Goal: Task Accomplishment & Management: Manage account settings

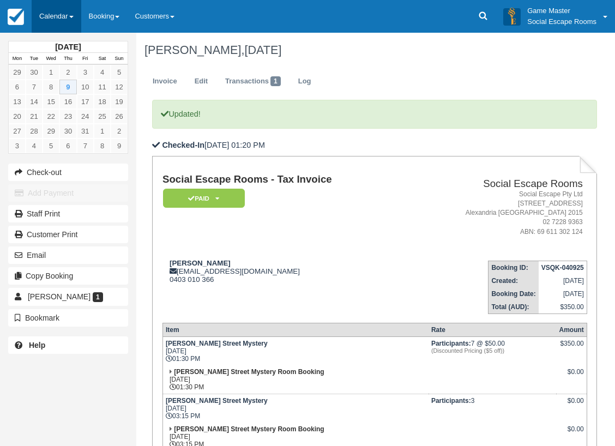
click at [58, 8] on link "Calendar" at bounding box center [57, 16] width 50 height 33
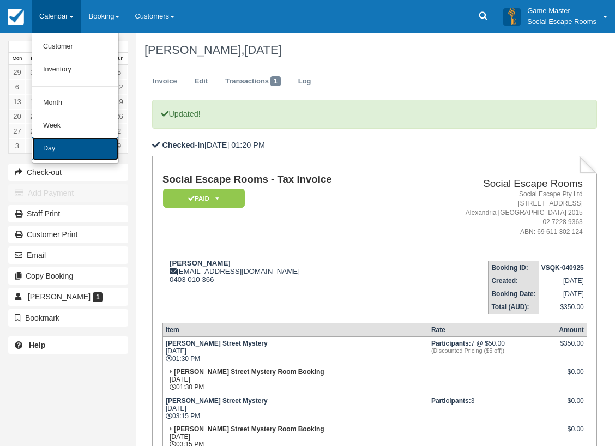
click at [60, 147] on link "Day" at bounding box center [75, 148] width 86 height 23
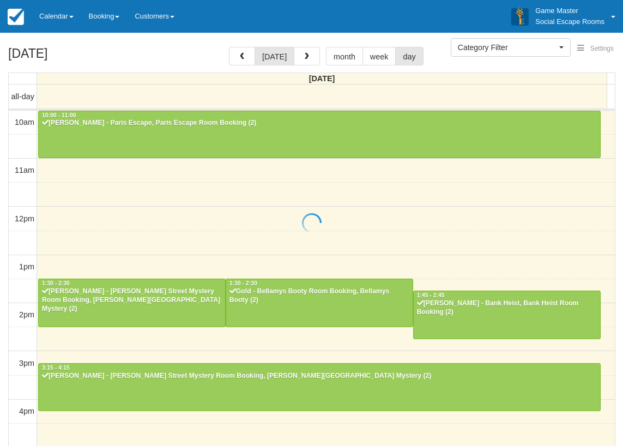
select select
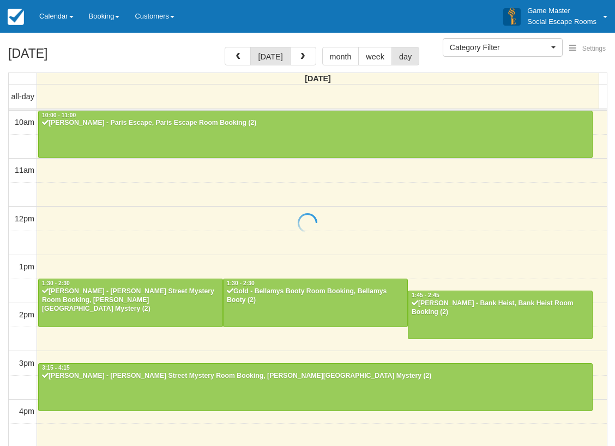
scroll to position [193, 0]
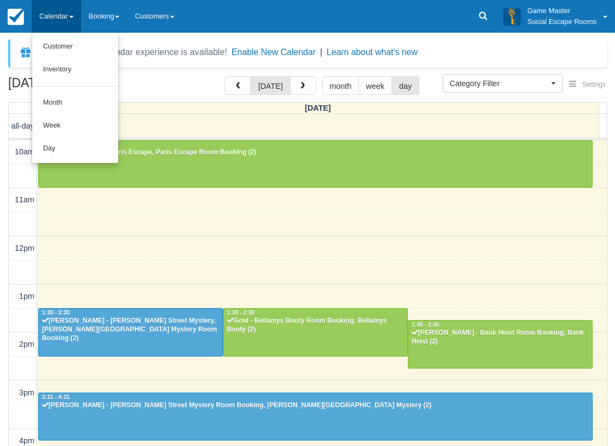
select select
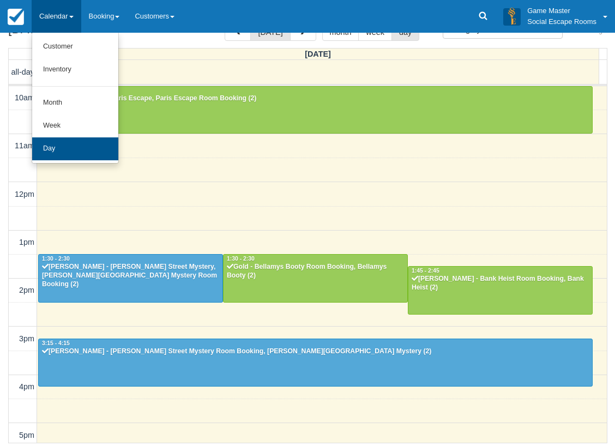
scroll to position [245, 0]
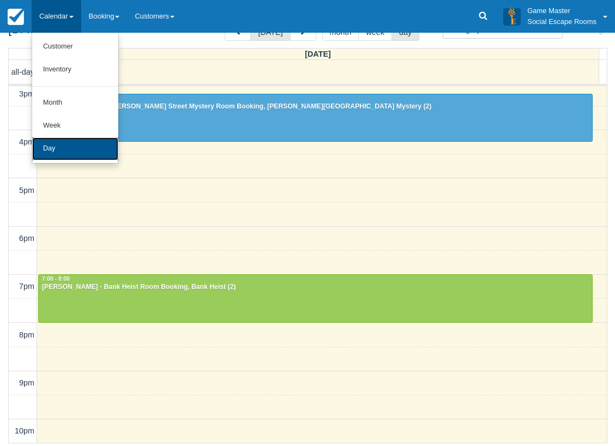
click at [65, 152] on link "Day" at bounding box center [75, 148] width 86 height 23
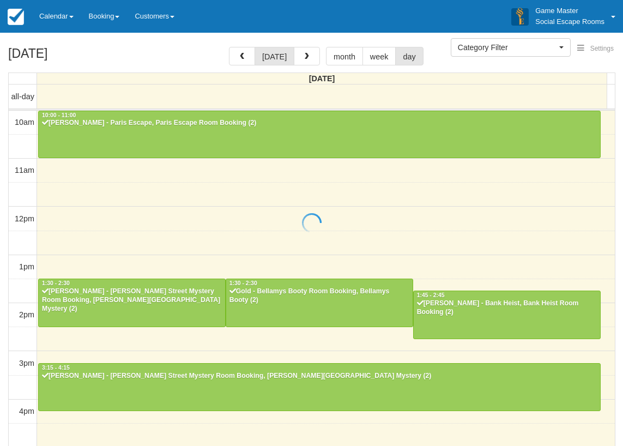
select select
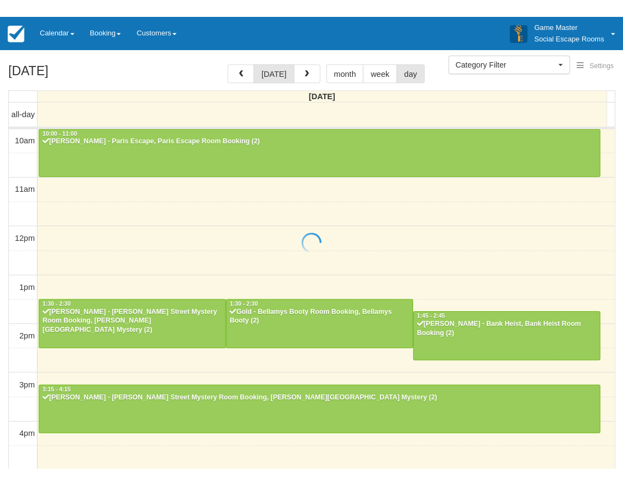
scroll to position [193, 0]
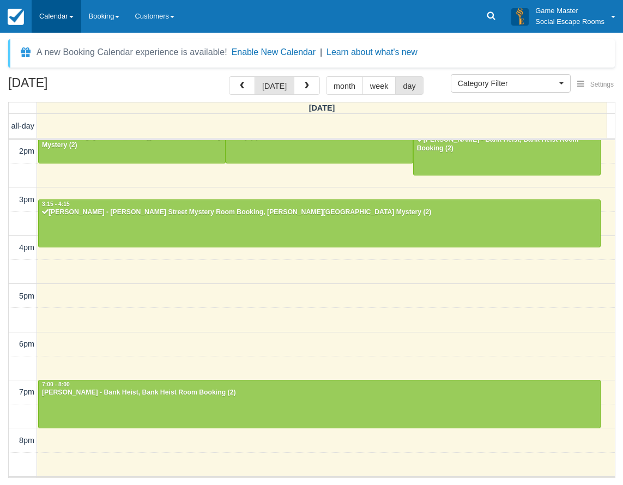
click at [62, 13] on link "Calendar" at bounding box center [57, 16] width 50 height 33
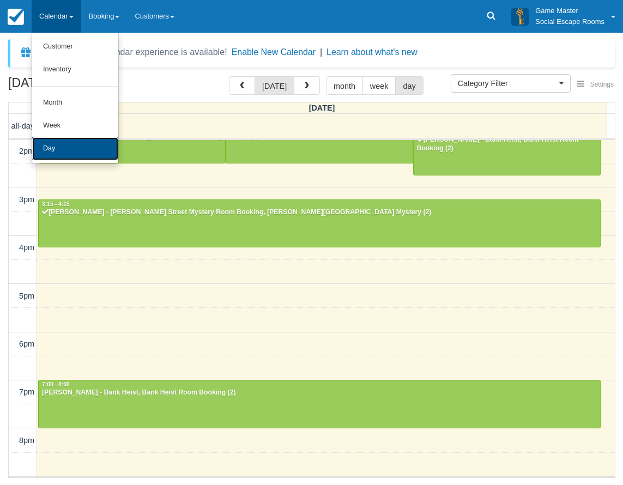
click at [62, 143] on link "Day" at bounding box center [75, 148] width 86 height 23
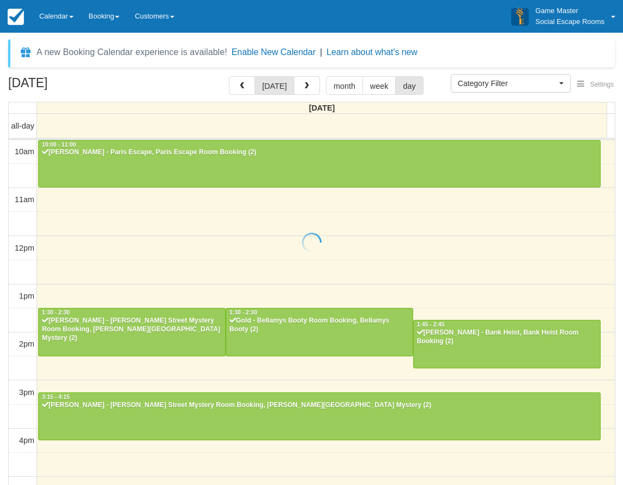
select select
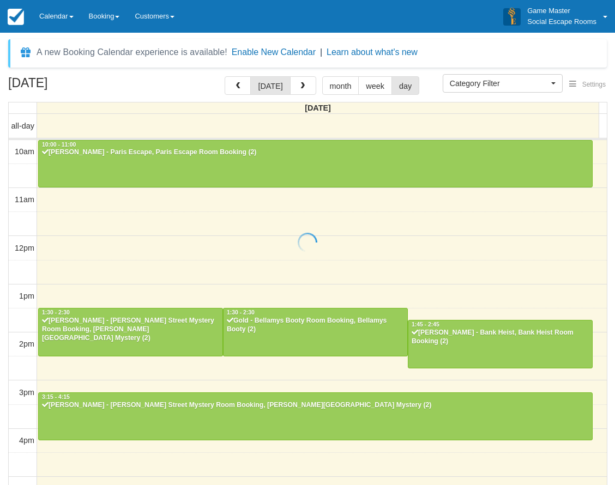
scroll to position [193, 0]
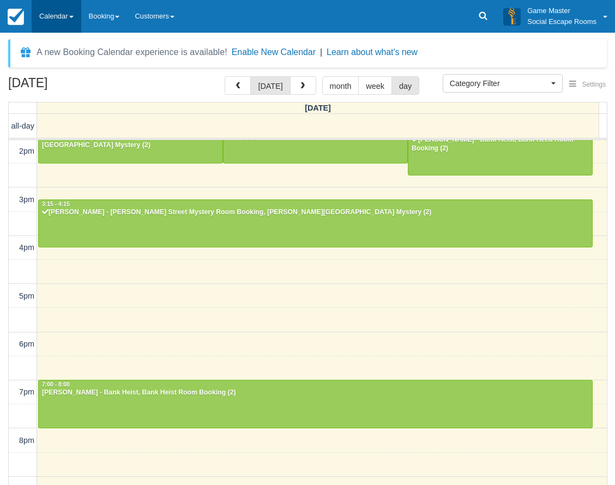
click at [63, 25] on link "Calendar" at bounding box center [57, 16] width 50 height 33
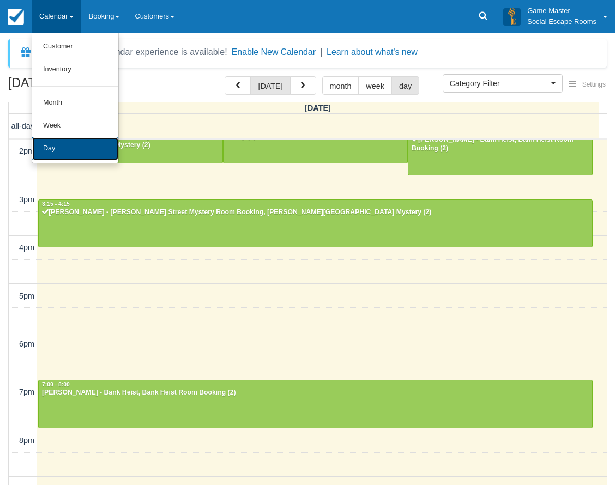
click at [78, 152] on link "Day" at bounding box center [75, 148] width 86 height 23
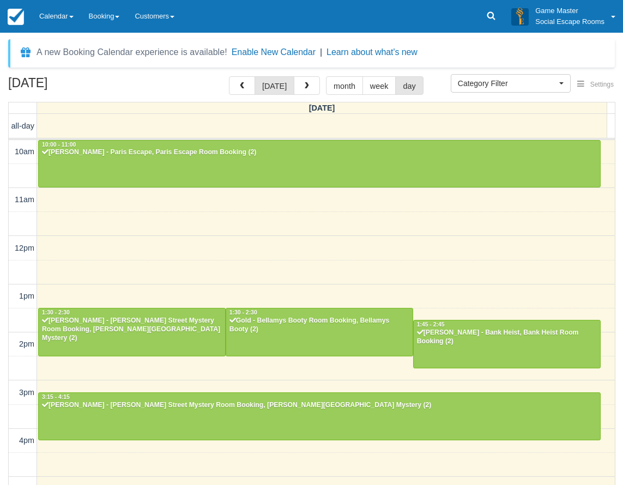
select select
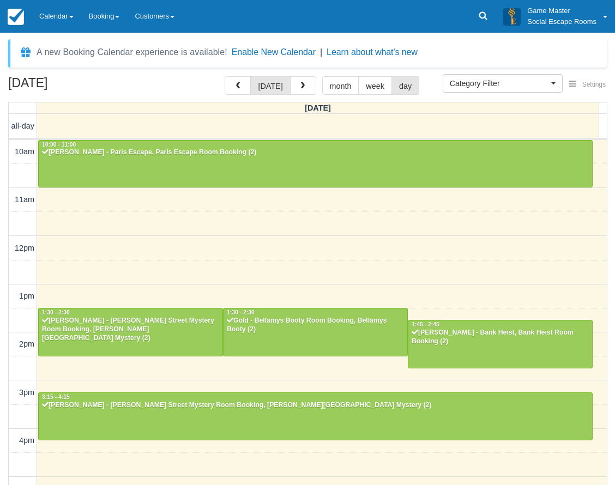
scroll to position [193, 0]
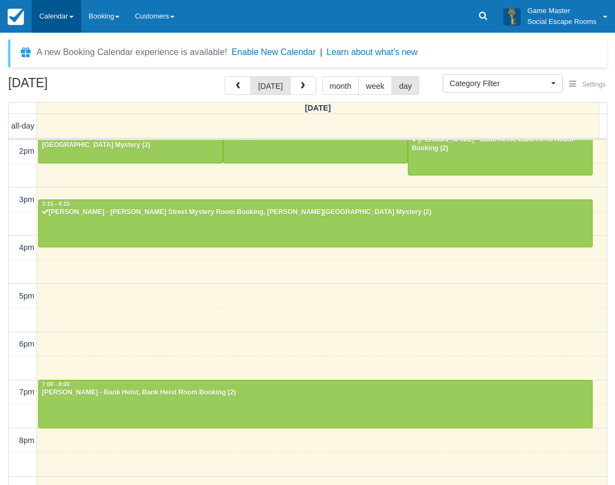
click at [59, 11] on link "Calendar" at bounding box center [57, 16] width 50 height 33
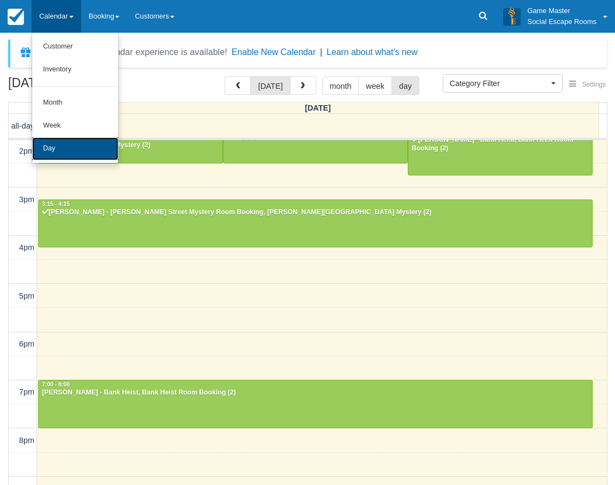
click at [56, 154] on link "Day" at bounding box center [75, 148] width 86 height 23
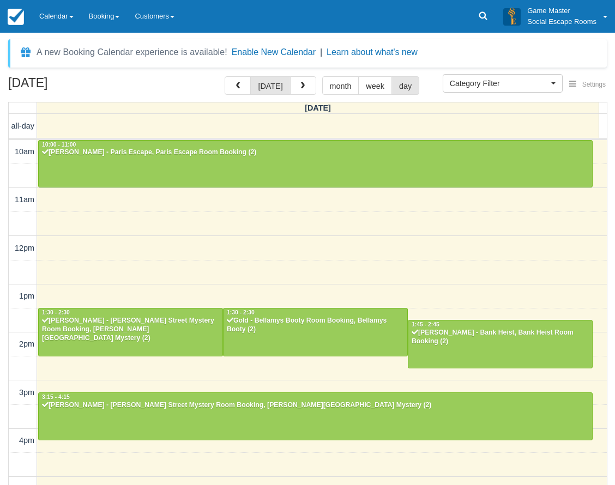
select select
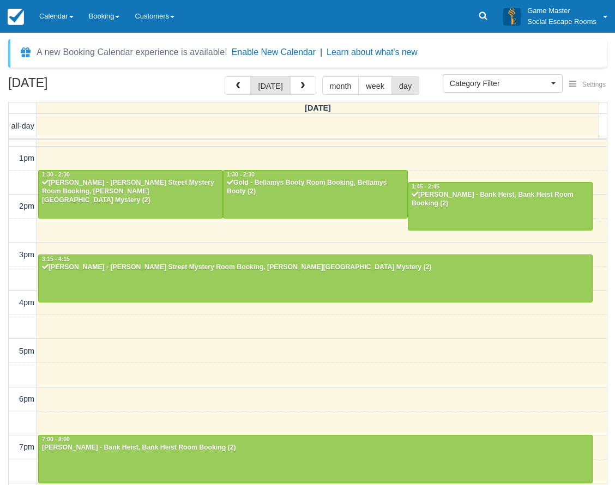
scroll to position [139, 0]
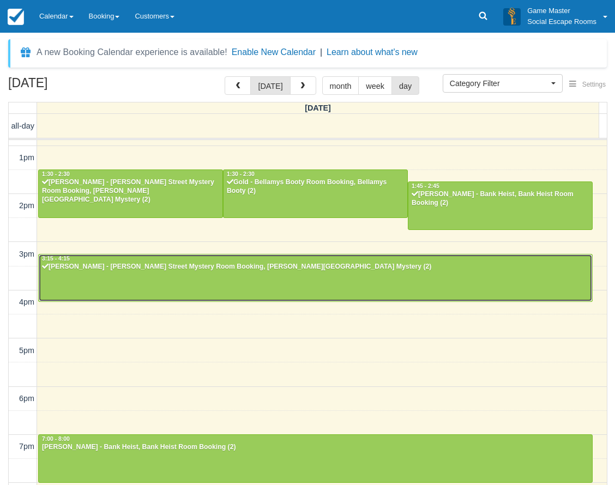
click at [145, 287] on div at bounding box center [316, 278] width 554 height 47
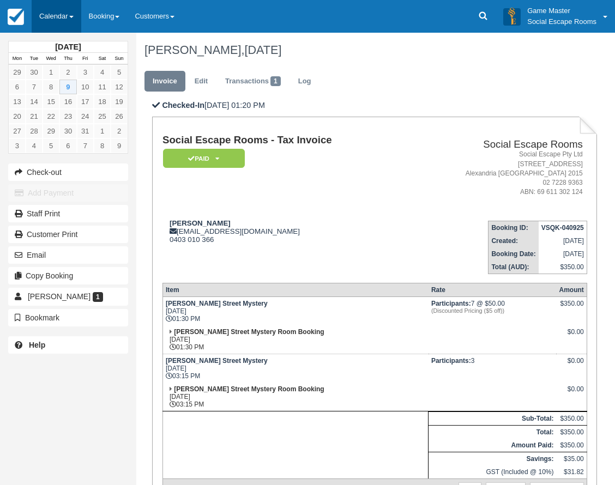
click at [50, 10] on link "Calendar" at bounding box center [57, 16] width 50 height 33
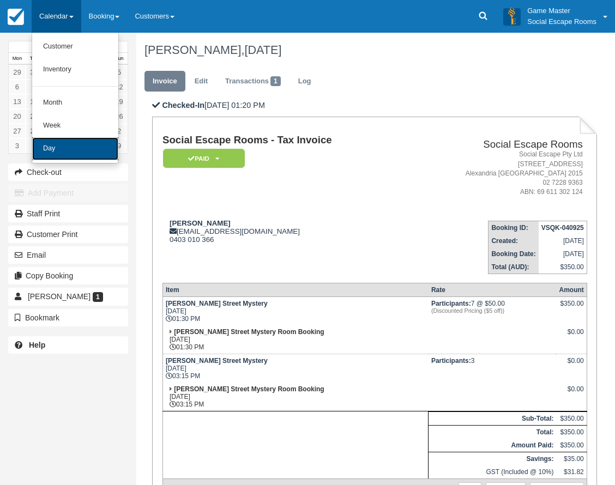
click at [53, 146] on link "Day" at bounding box center [75, 148] width 86 height 23
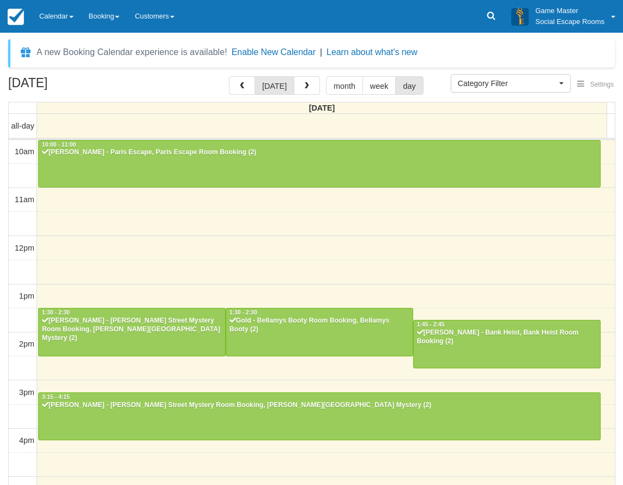
select select
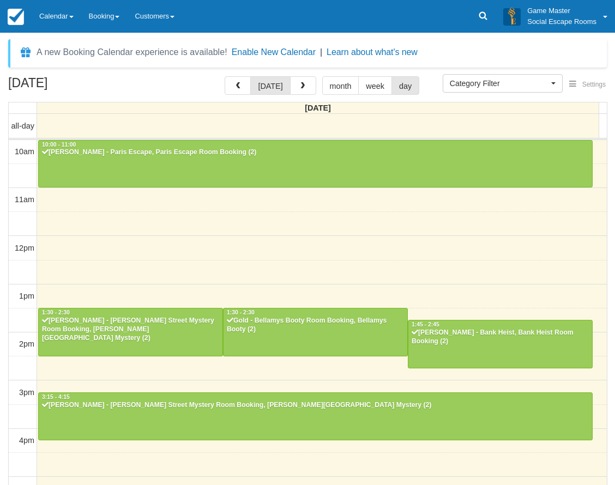
scroll to position [193, 0]
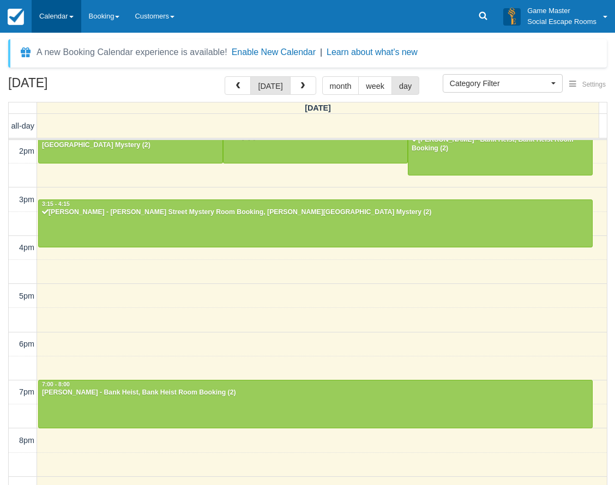
click at [64, 20] on link "Calendar" at bounding box center [57, 16] width 50 height 33
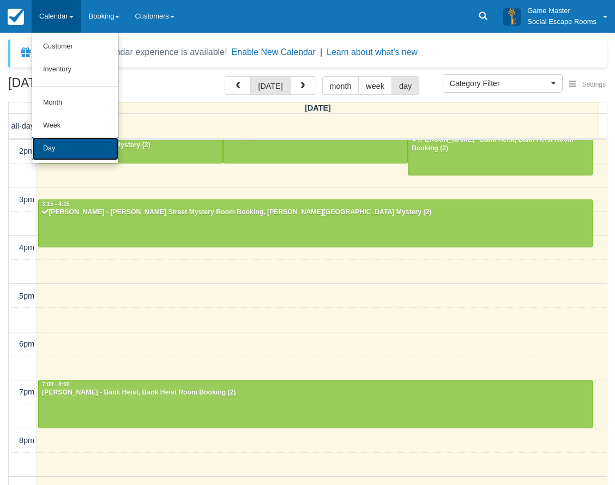
click at [67, 149] on link "Day" at bounding box center [75, 148] width 86 height 23
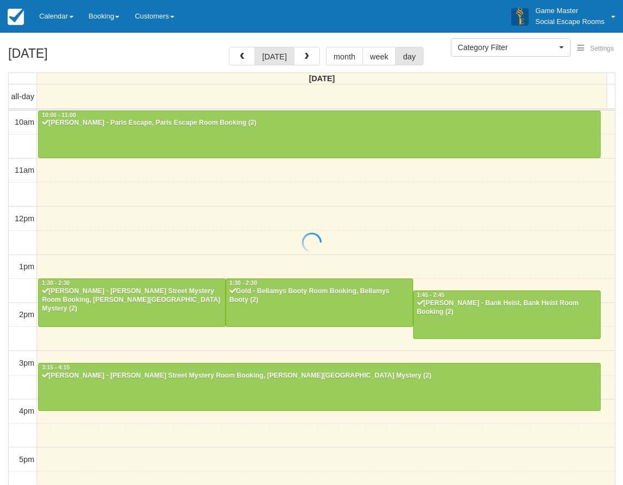
select select
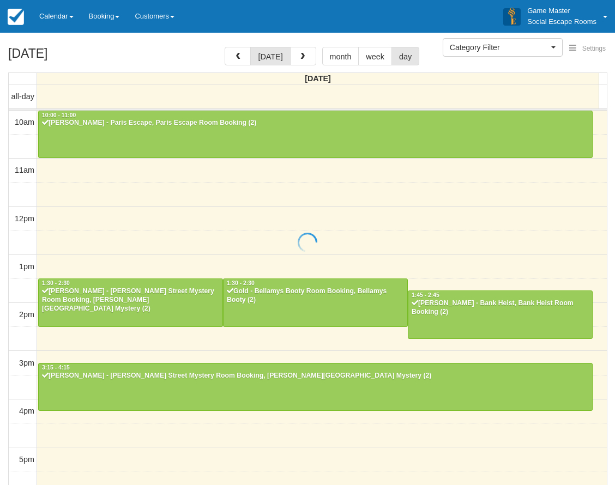
scroll to position [193, 0]
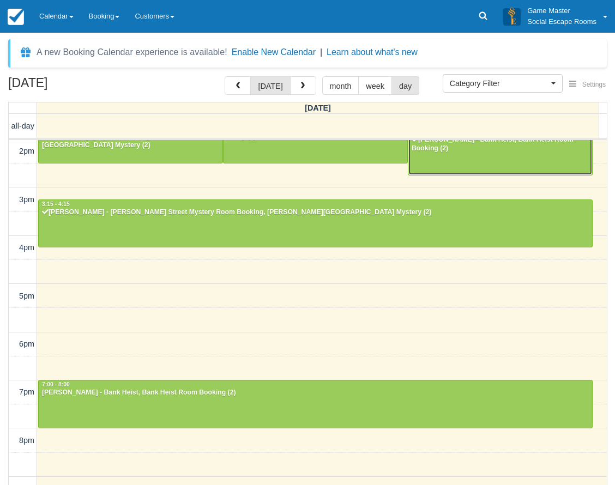
click at [437, 154] on div at bounding box center [501, 151] width 184 height 47
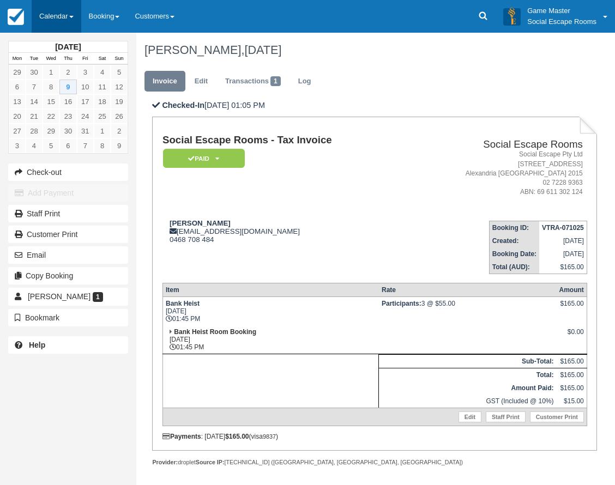
click at [61, 11] on link "Calendar" at bounding box center [57, 16] width 50 height 33
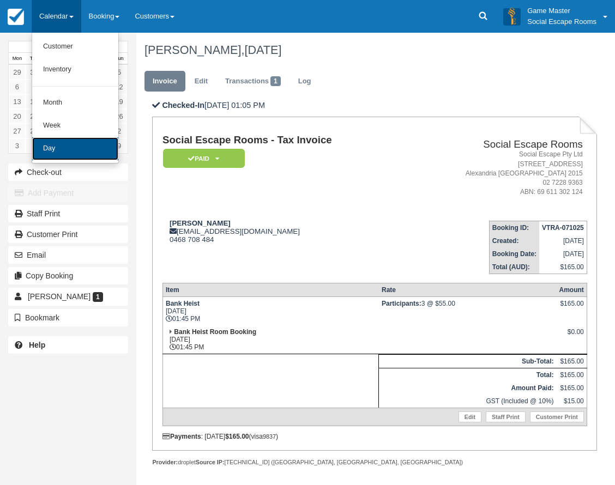
click at [61, 154] on link "Day" at bounding box center [75, 148] width 86 height 23
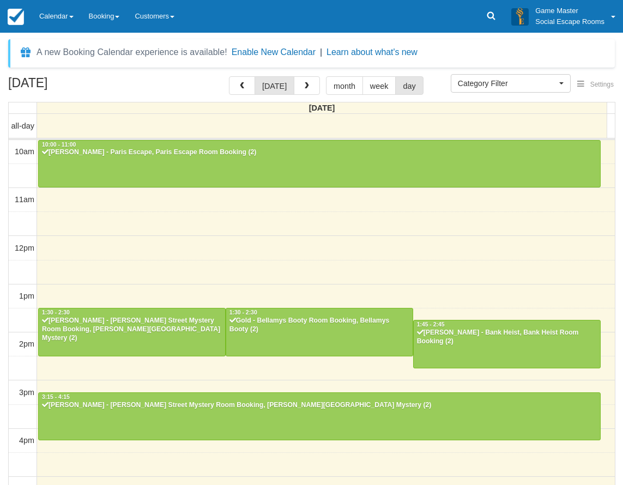
select select
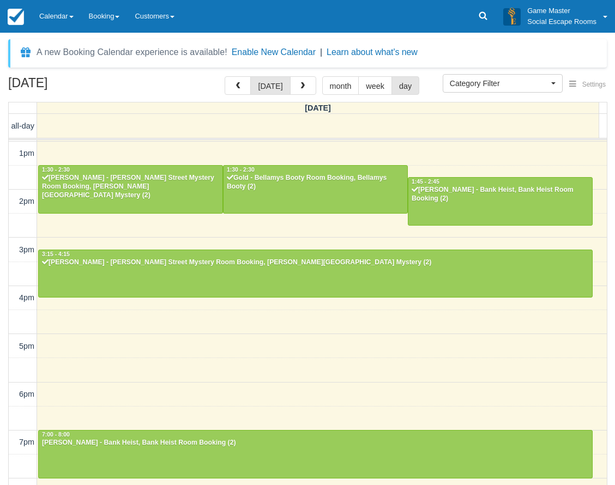
scroll to position [84, 0]
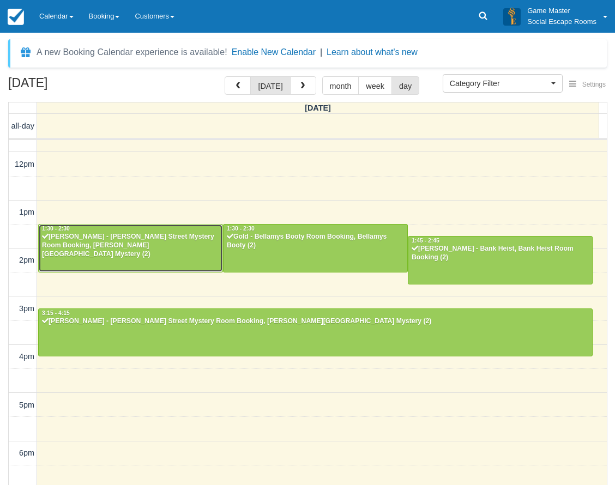
click at [137, 251] on div at bounding box center [131, 248] width 184 height 47
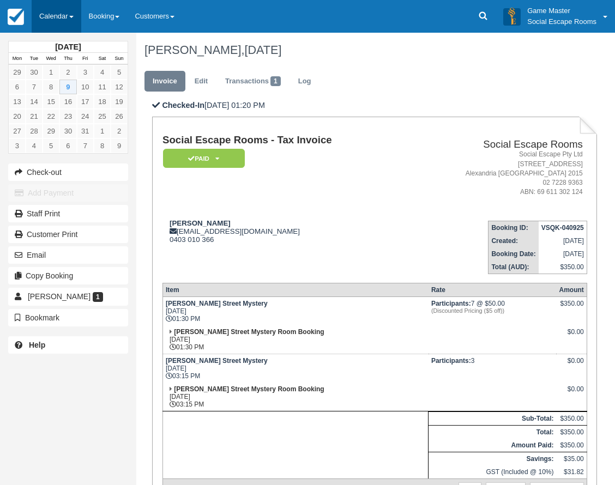
click at [50, 13] on link "Calendar" at bounding box center [57, 16] width 50 height 33
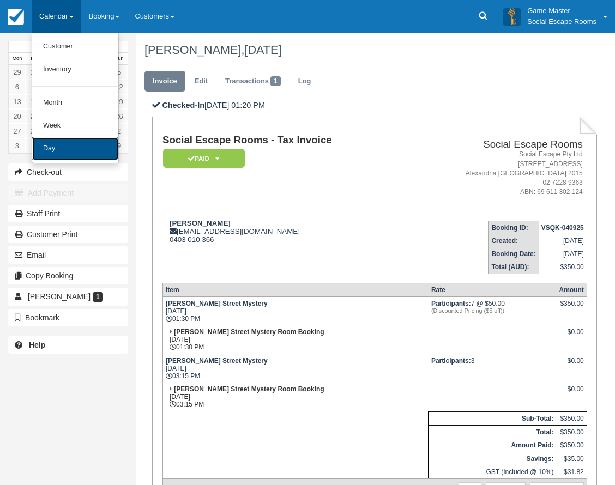
click at [68, 153] on link "Day" at bounding box center [75, 148] width 86 height 23
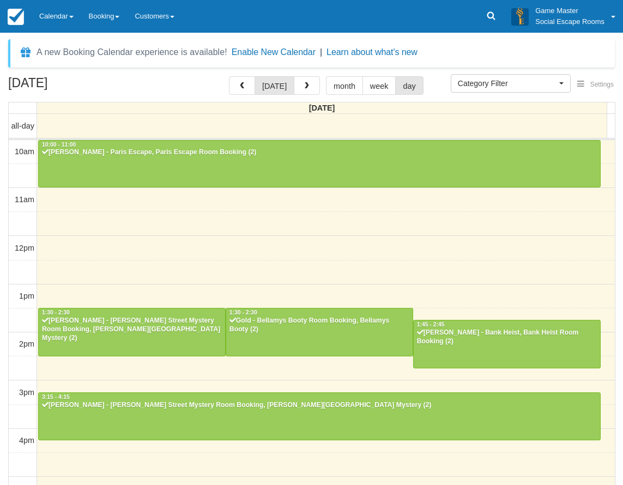
select select
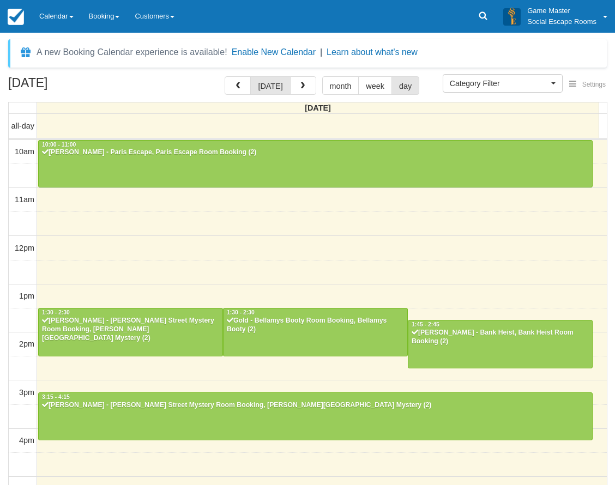
scroll to position [193, 0]
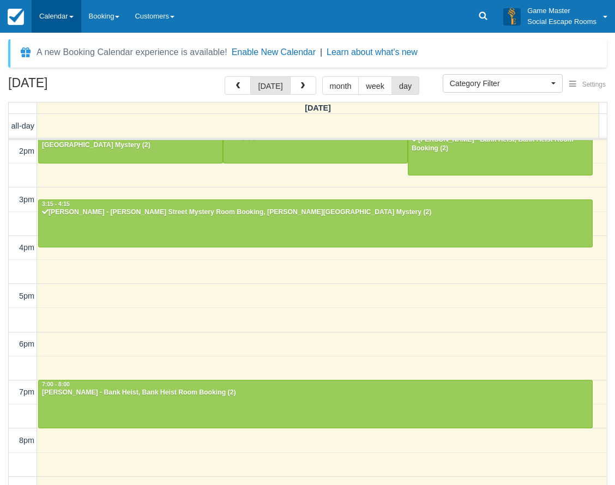
click at [59, 13] on link "Calendar" at bounding box center [57, 16] width 50 height 33
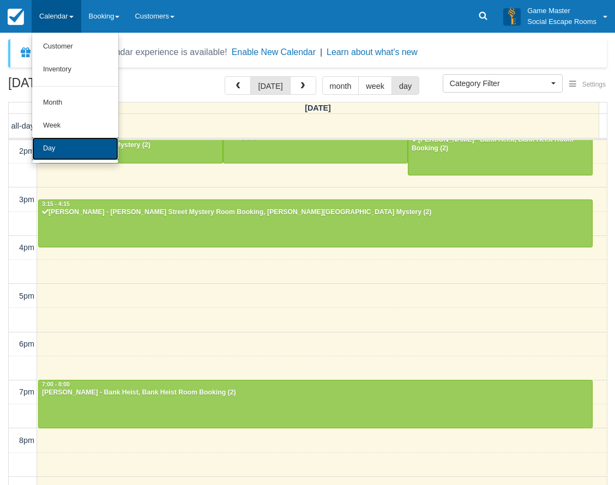
click at [62, 153] on link "Day" at bounding box center [75, 148] width 86 height 23
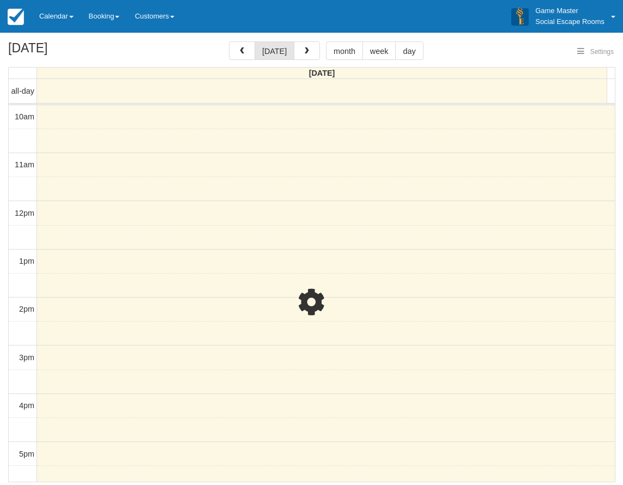
select select
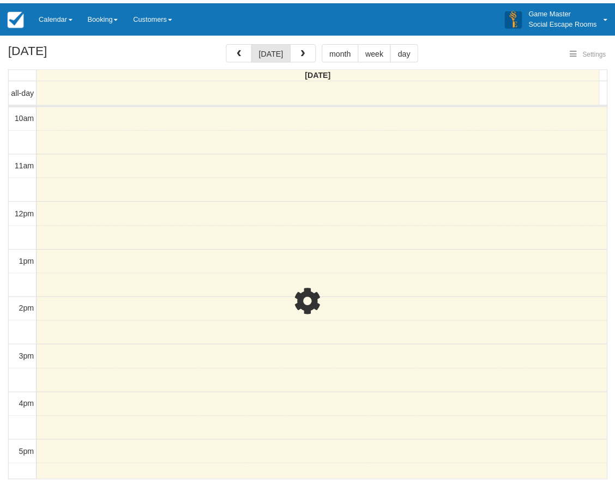
scroll to position [193, 0]
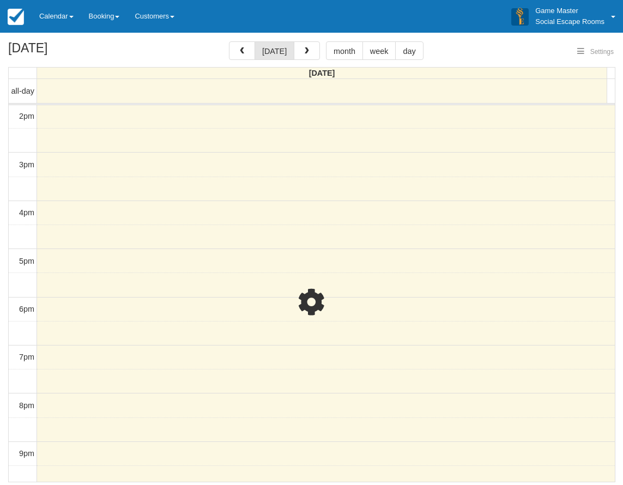
select select
